Goal: Information Seeking & Learning: Learn about a topic

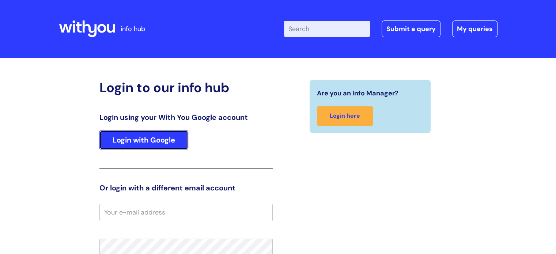
click at [129, 139] on link "Login with Google" at bounding box center [143, 139] width 89 height 19
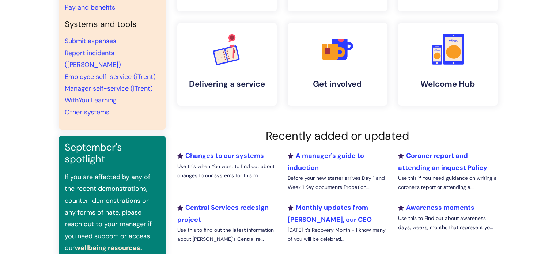
scroll to position [37, 0]
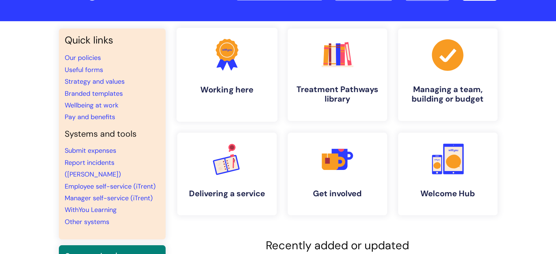
click at [208, 107] on link ".cls-1{fill:#f89b22;}.cls-1,.cls-2,.cls-3{stroke-width:0px;}.cls-2{fill:#2d3cff…" at bounding box center [226, 75] width 101 height 94
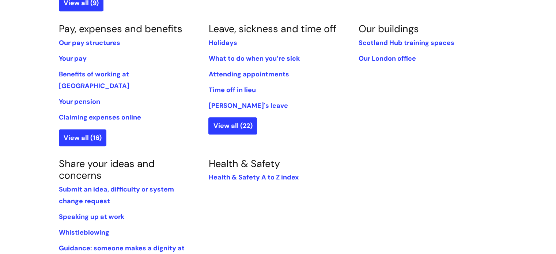
scroll to position [475, 0]
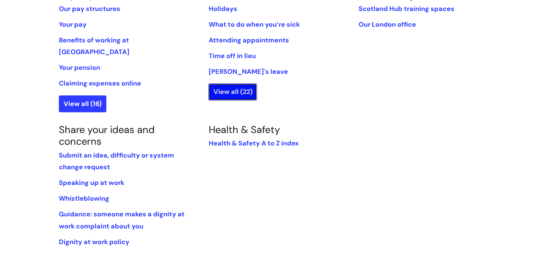
click at [226, 83] on link "View all (22)" at bounding box center [232, 91] width 49 height 17
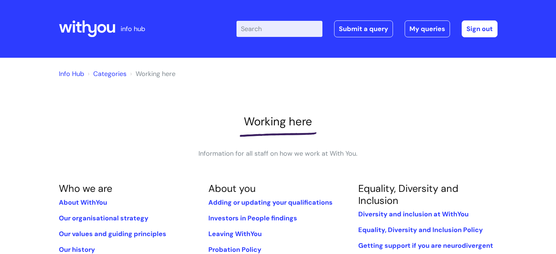
scroll to position [475, 0]
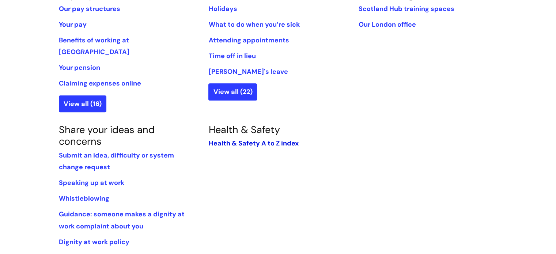
click at [241, 139] on link "Health & Safety A to Z index" at bounding box center [253, 143] width 90 height 9
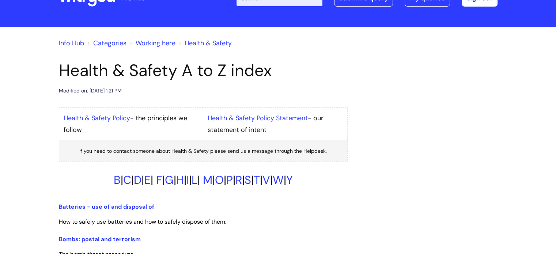
scroll to position [110, 0]
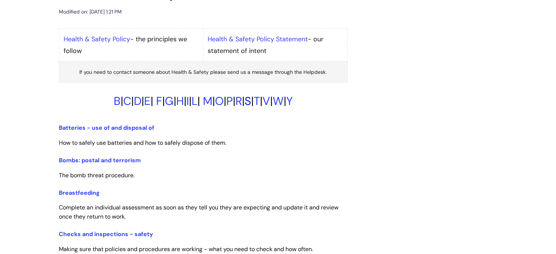
click at [251, 103] on link "S" at bounding box center [247, 101] width 7 height 15
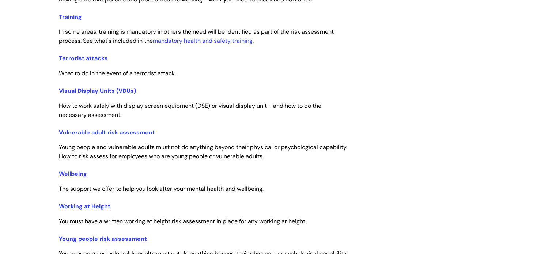
scroll to position [1403, 0]
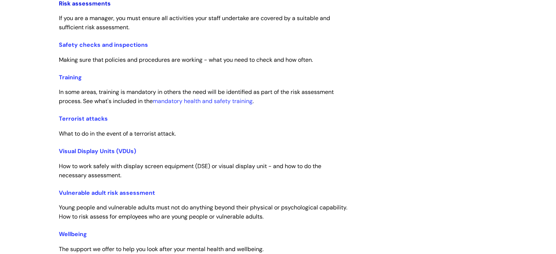
click at [72, 2] on link "Risk assessments" at bounding box center [85, 4] width 52 height 8
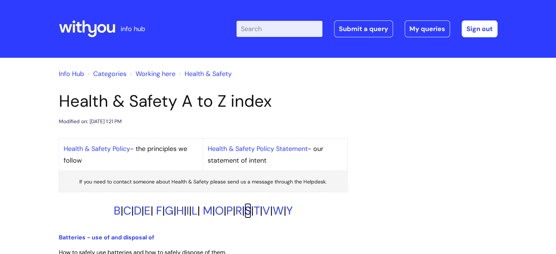
click at [251, 210] on link "S" at bounding box center [247, 210] width 7 height 15
click at [268, 30] on input "Enter your search term here..." at bounding box center [279, 29] width 86 height 16
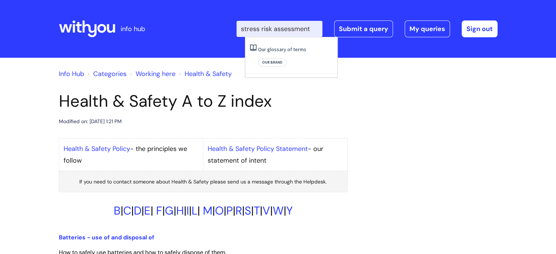
type input "stress risk assessment"
click button "Search" at bounding box center [0, 0] width 0 height 0
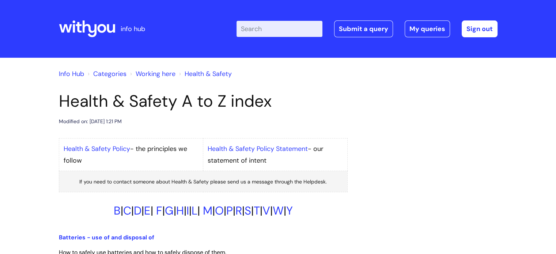
click at [162, 75] on link "Working here" at bounding box center [156, 73] width 40 height 9
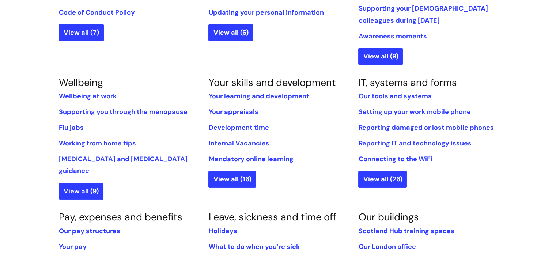
scroll to position [256, 0]
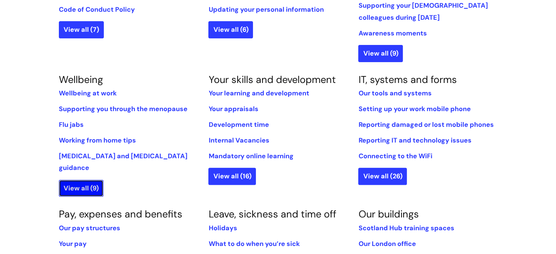
click at [72, 180] on link "View all (9)" at bounding box center [81, 188] width 45 height 17
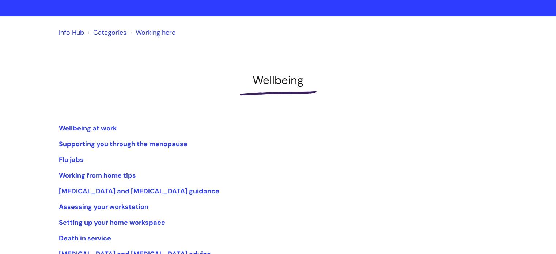
scroll to position [73, 0]
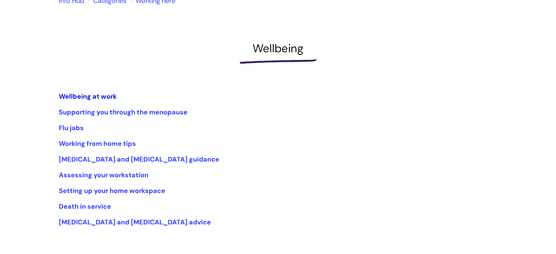
click at [74, 96] on link "Wellbeing at work" at bounding box center [88, 96] width 58 height 9
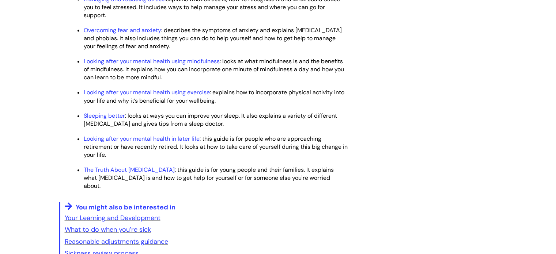
scroll to position [1023, 0]
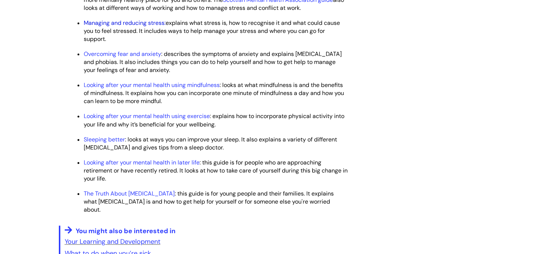
click at [128, 27] on link "Managing and reducing stress:" at bounding box center [125, 23] width 82 height 8
